Goal: Download file/media

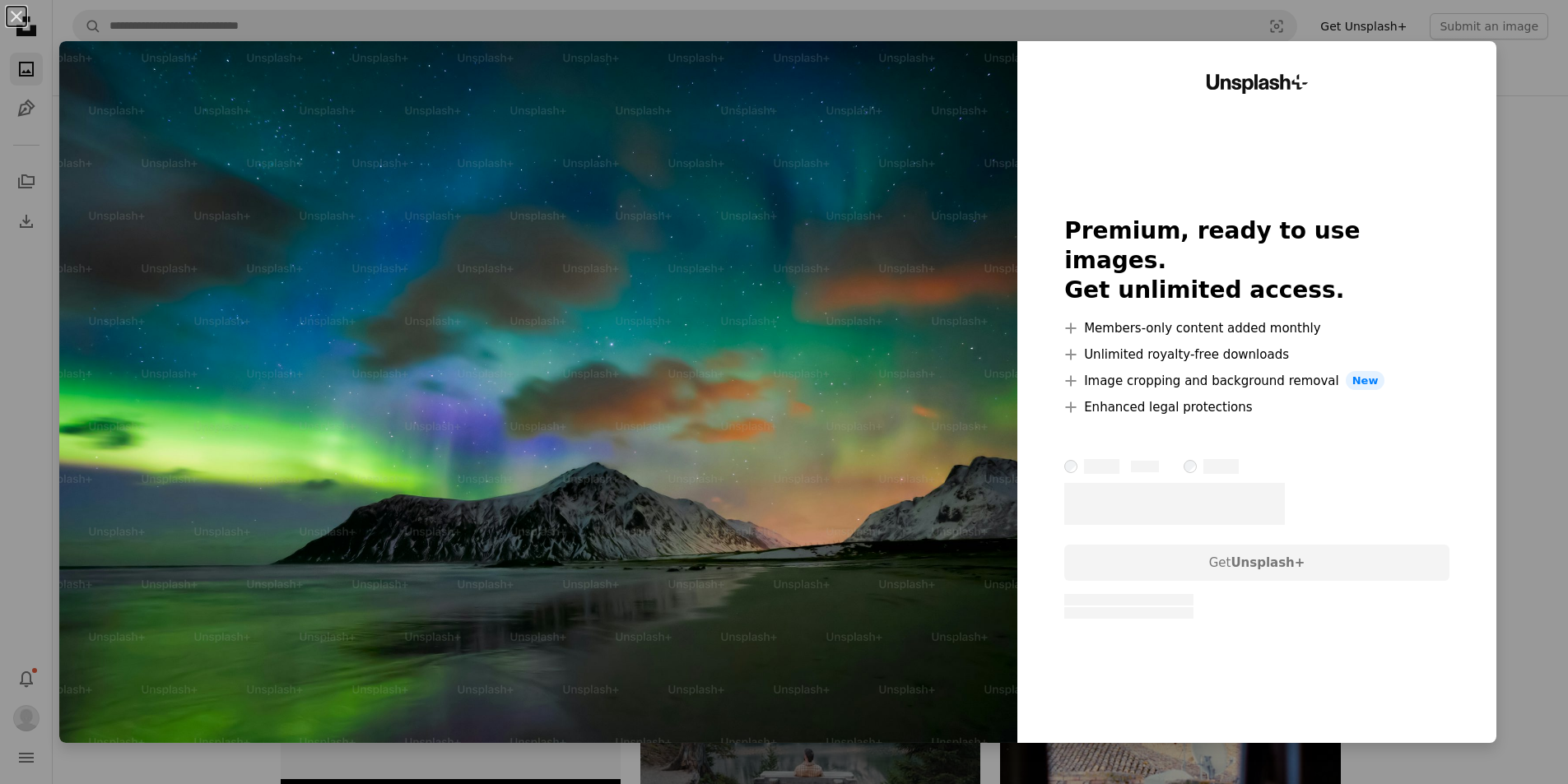
scroll to position [5349, 0]
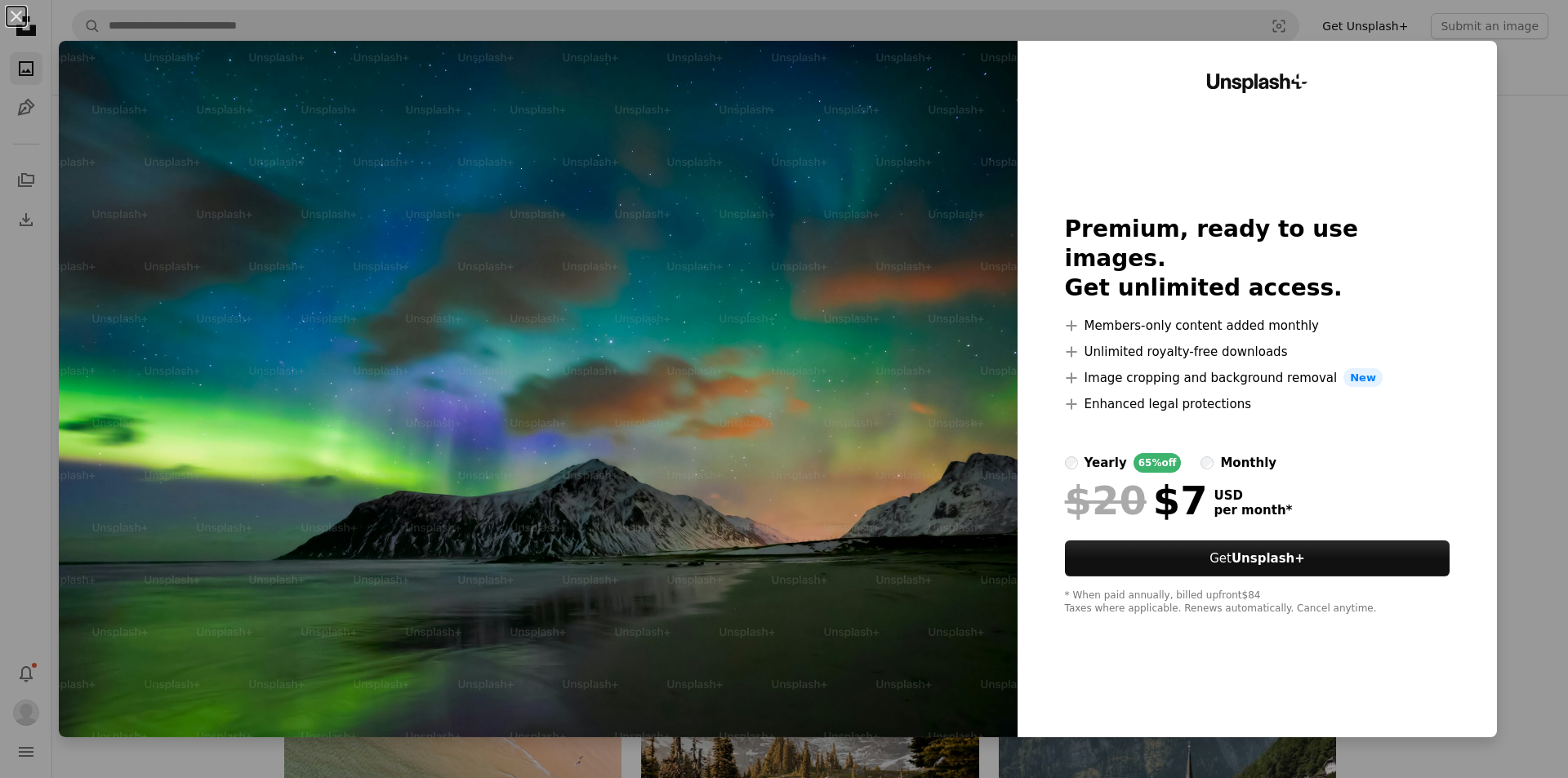
click at [1525, 137] on div "An X shape Unsplash+ Premium, ready to use images. Get unlimited access. A plus…" at bounding box center [784, 389] width 1568 height 778
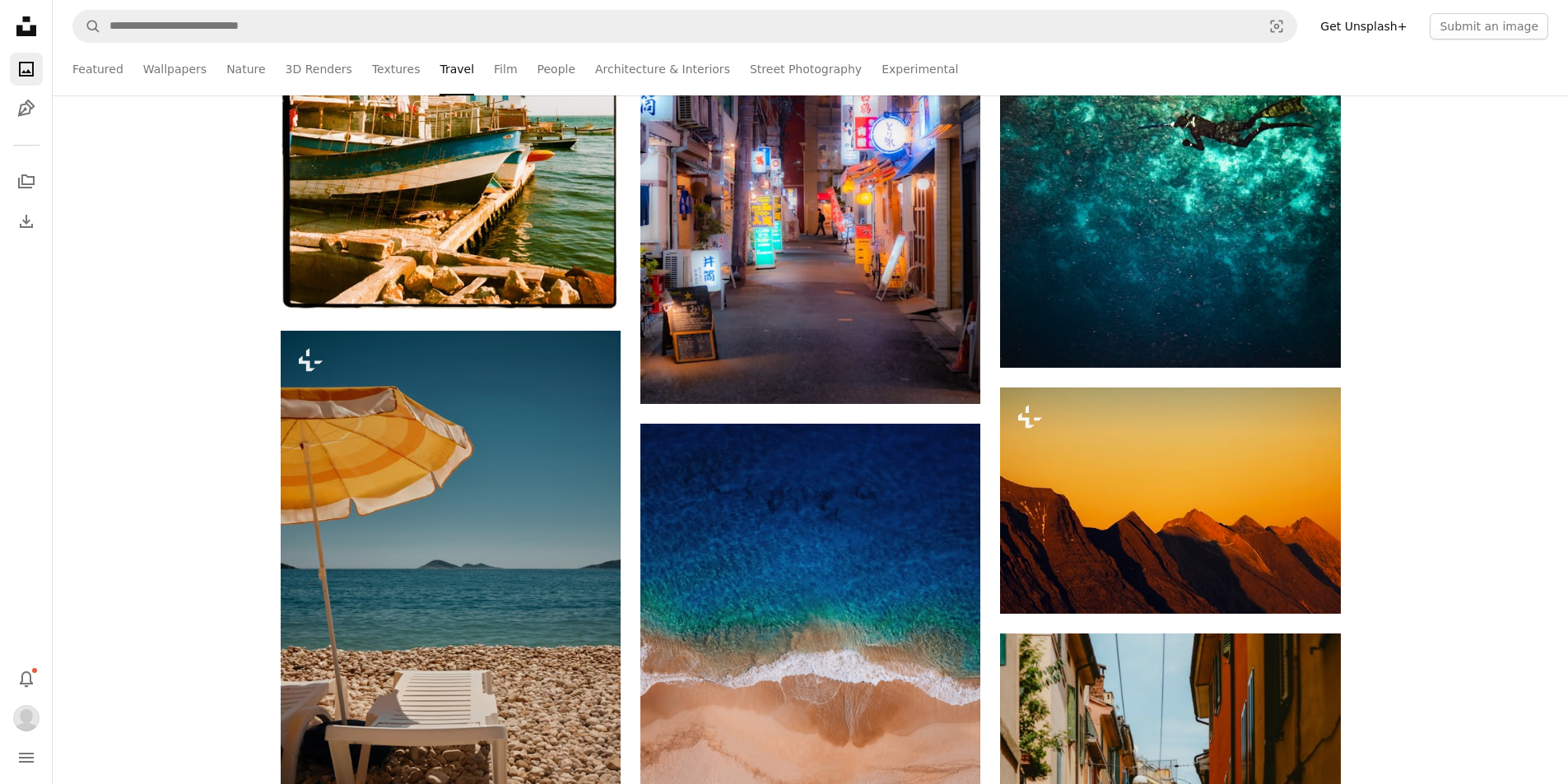
scroll to position [16870, 0]
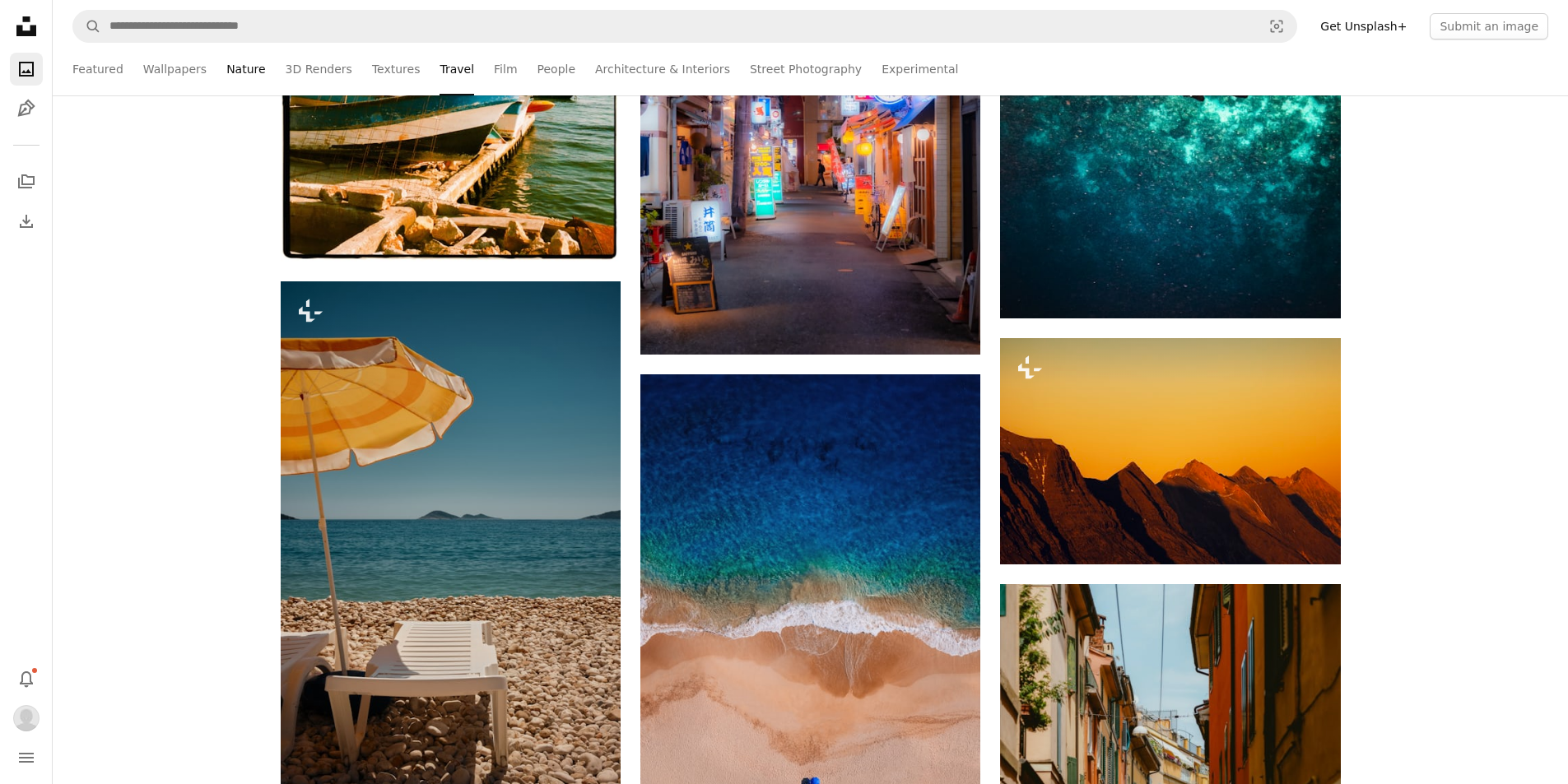
click at [239, 72] on link "Nature" at bounding box center [246, 69] width 39 height 53
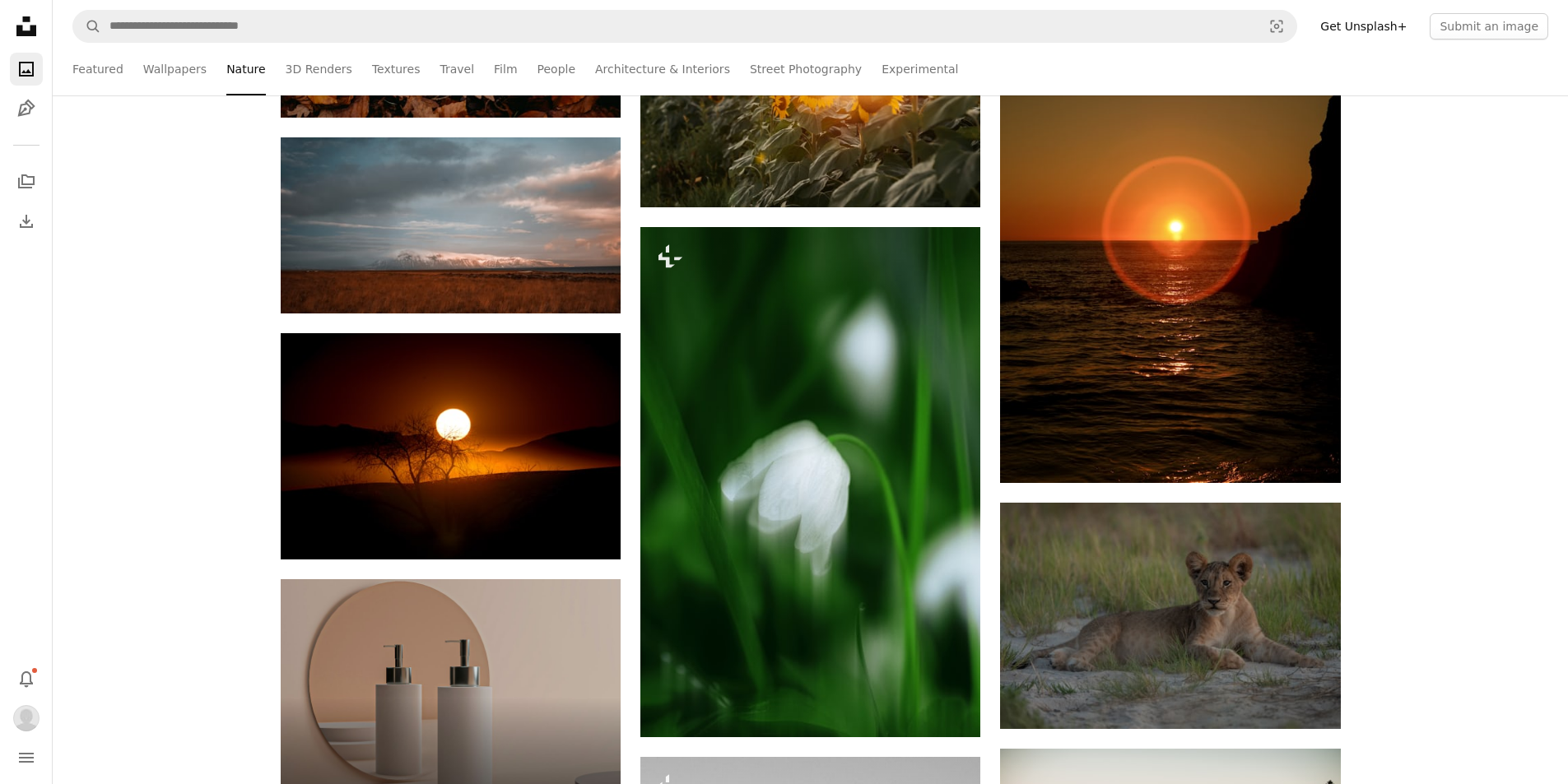
scroll to position [3539, 0]
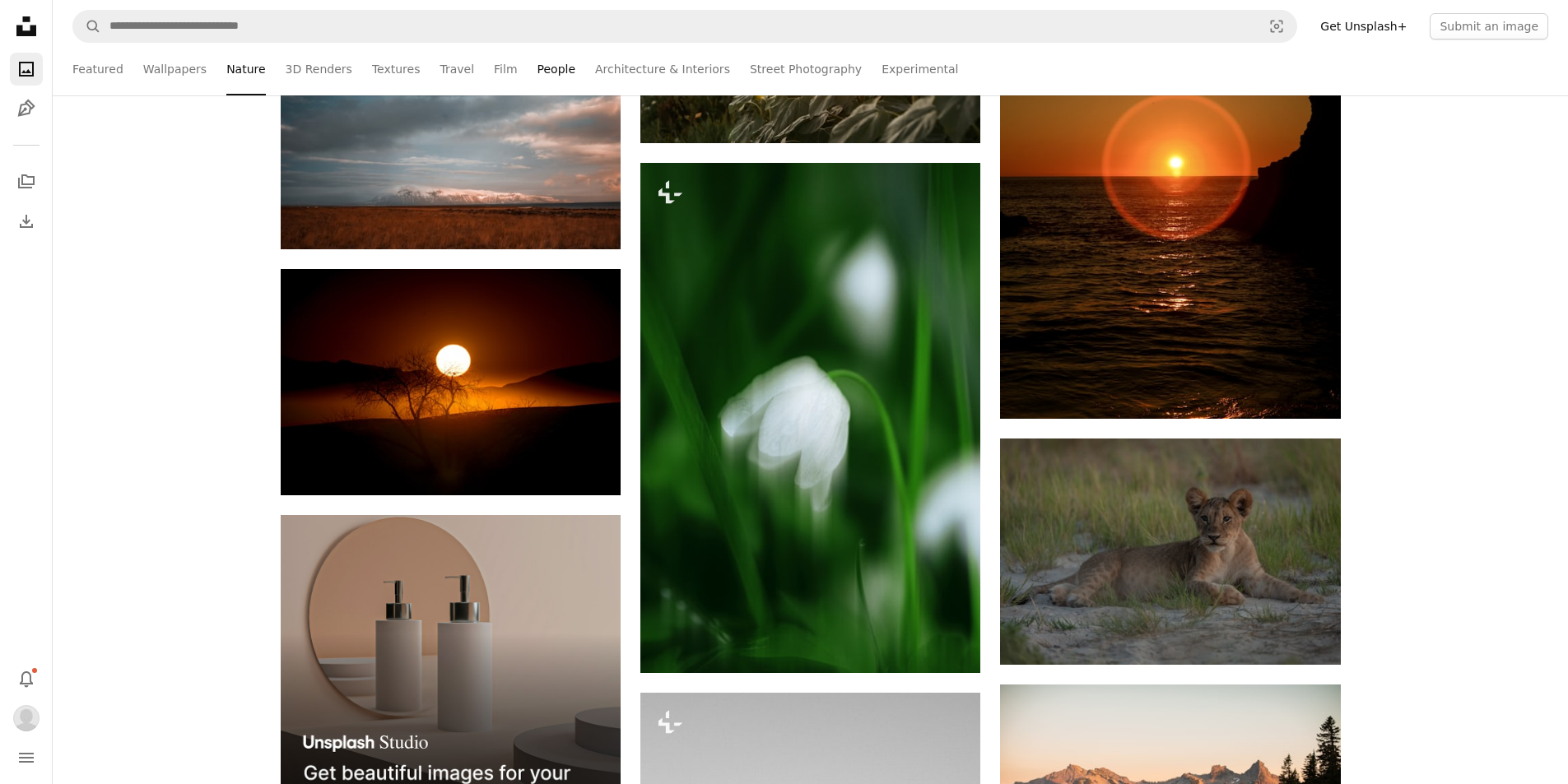
click at [537, 66] on link "People" at bounding box center [557, 69] width 39 height 53
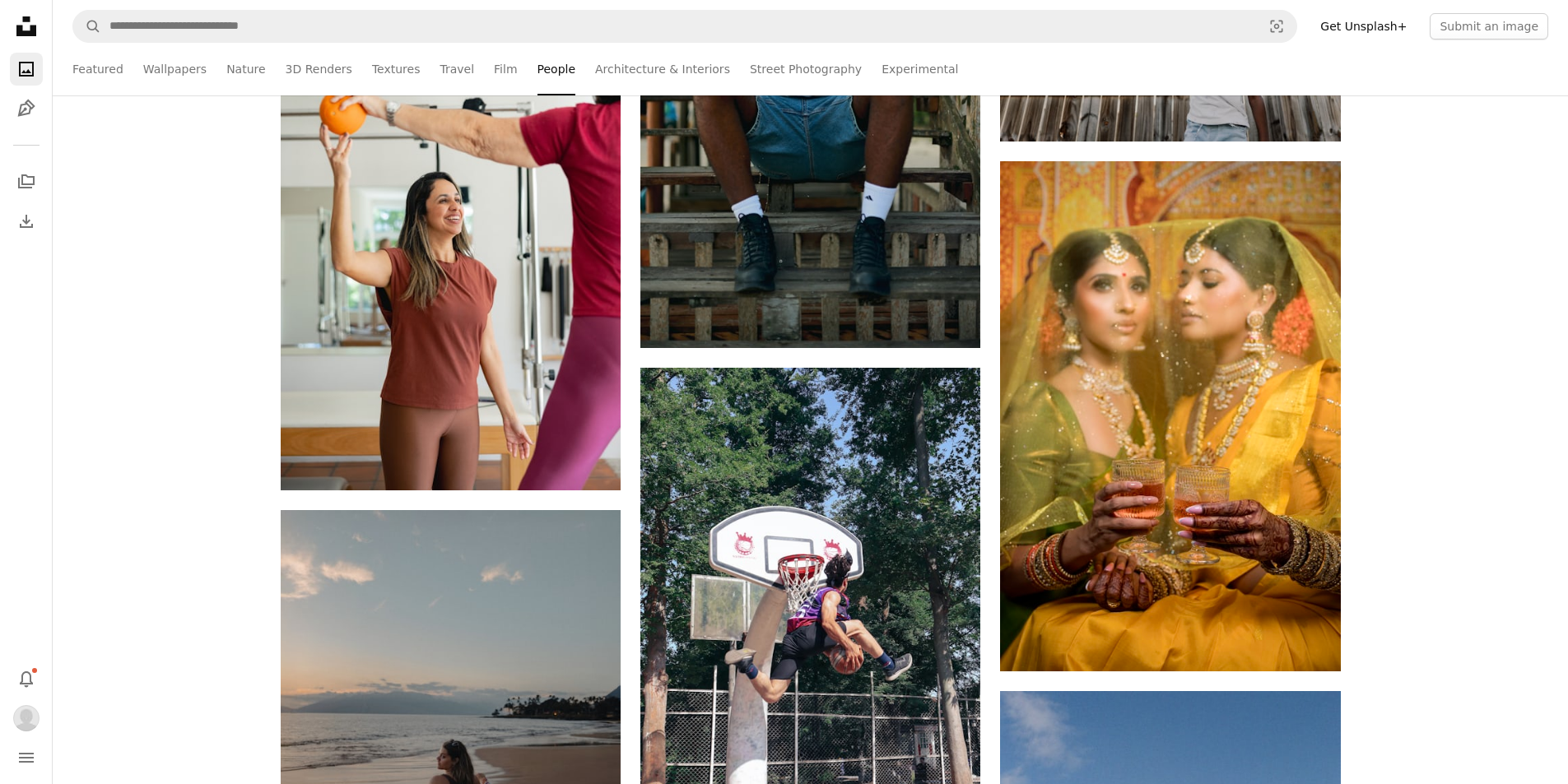
scroll to position [18926, 0]
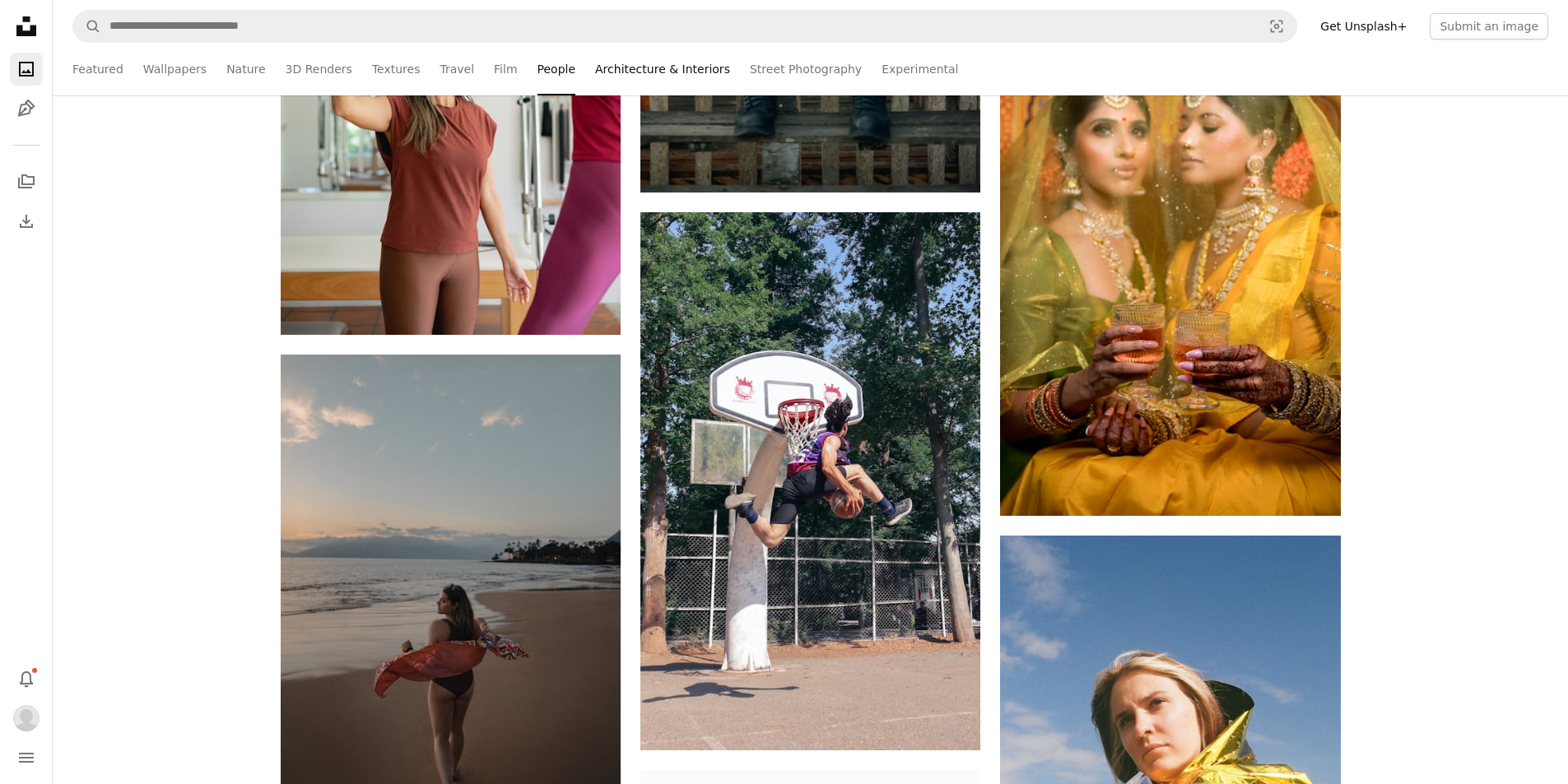
click at [595, 71] on link "Architecture & Interiors" at bounding box center [662, 69] width 135 height 53
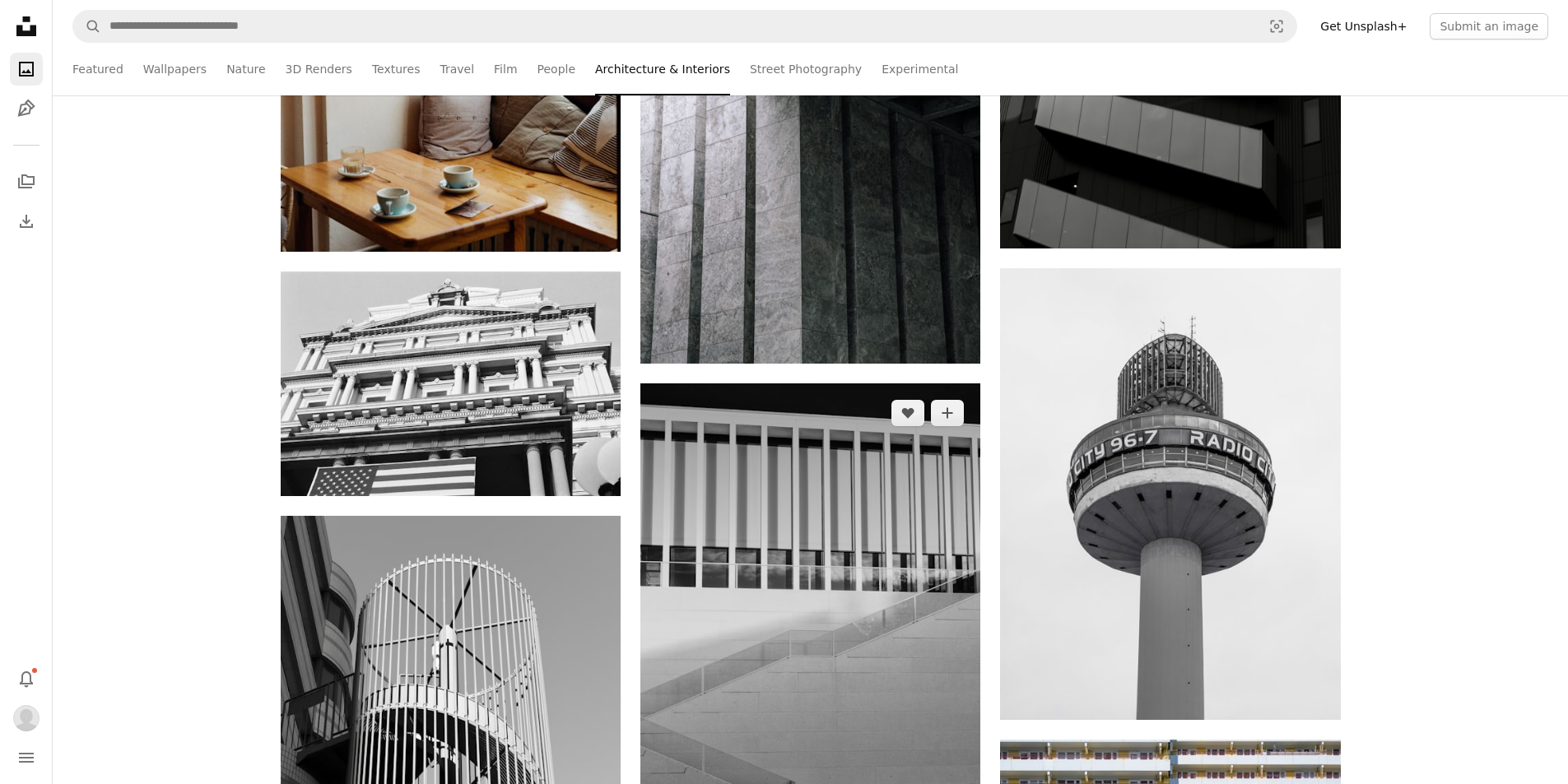
scroll to position [2551, 0]
